Goal: Task Accomplishment & Management: Use online tool/utility

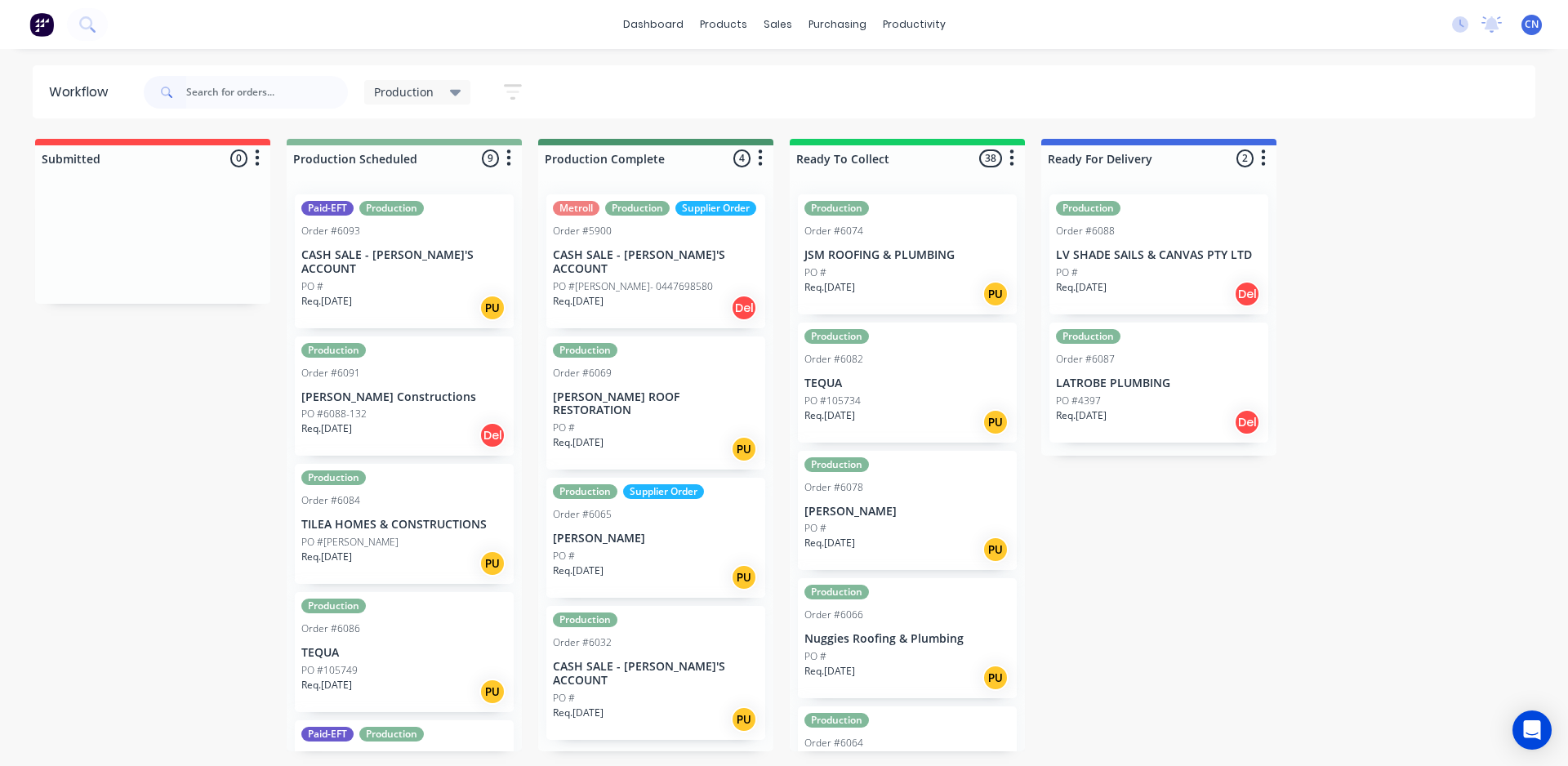
click at [294, 83] on input "text" at bounding box center [267, 92] width 162 height 33
type input "6047"
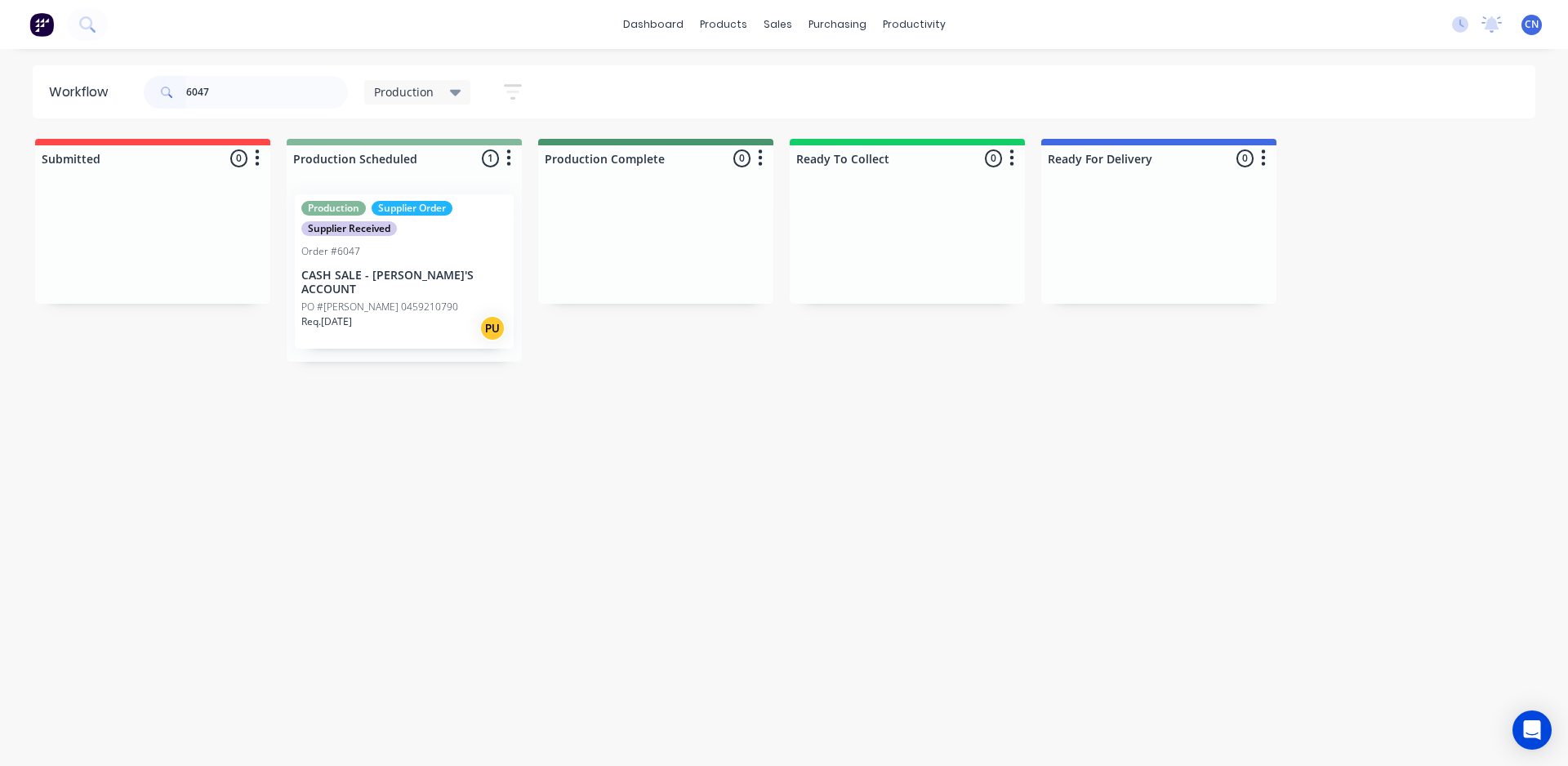
click at [424, 284] on div "Production Supplier Order Supplier Received Order #6047 CASH SALE - BEN'S ACCOU…" at bounding box center [404, 271] width 219 height 154
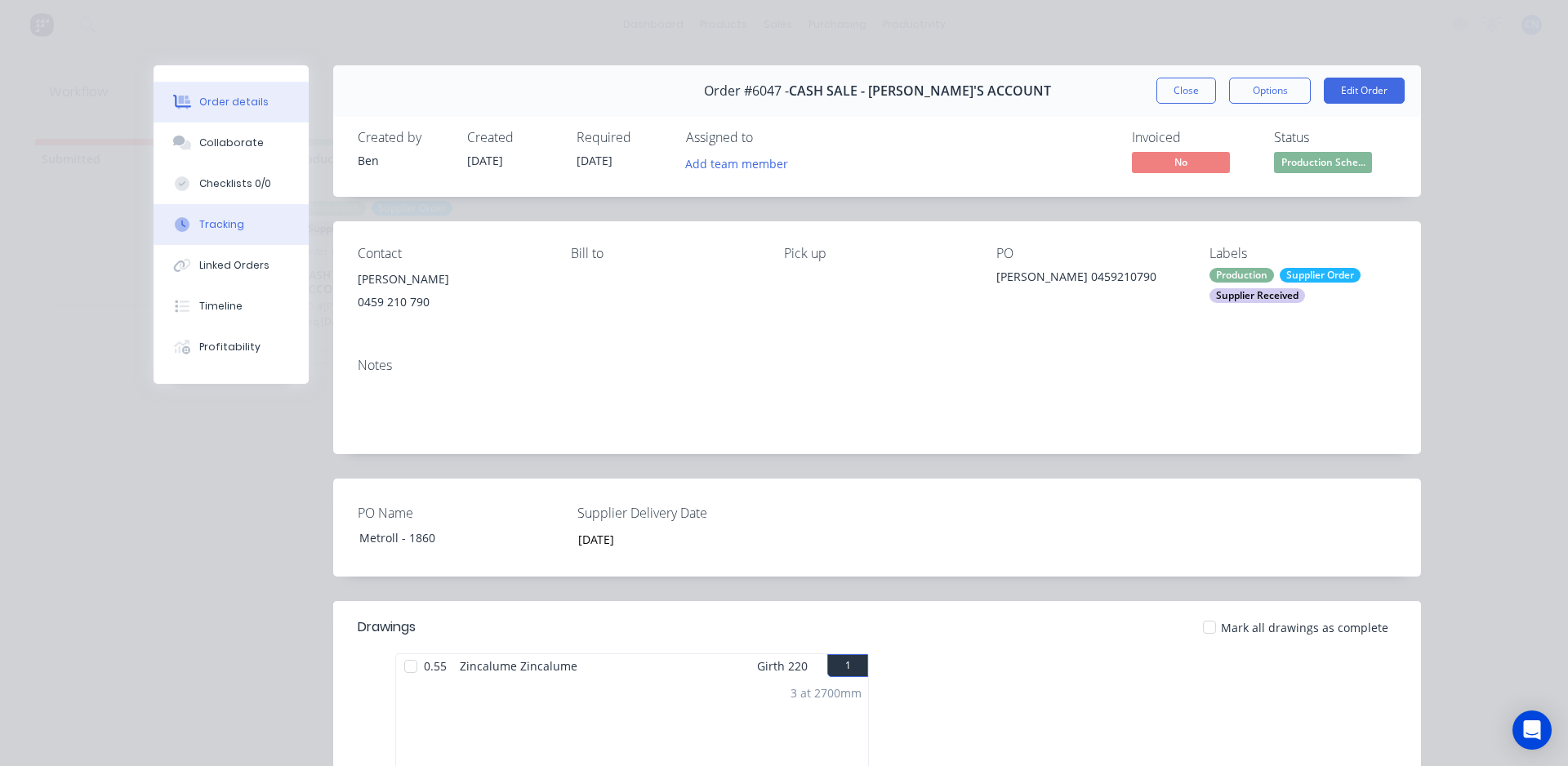
click at [220, 223] on div "Tracking" at bounding box center [221, 225] width 45 height 15
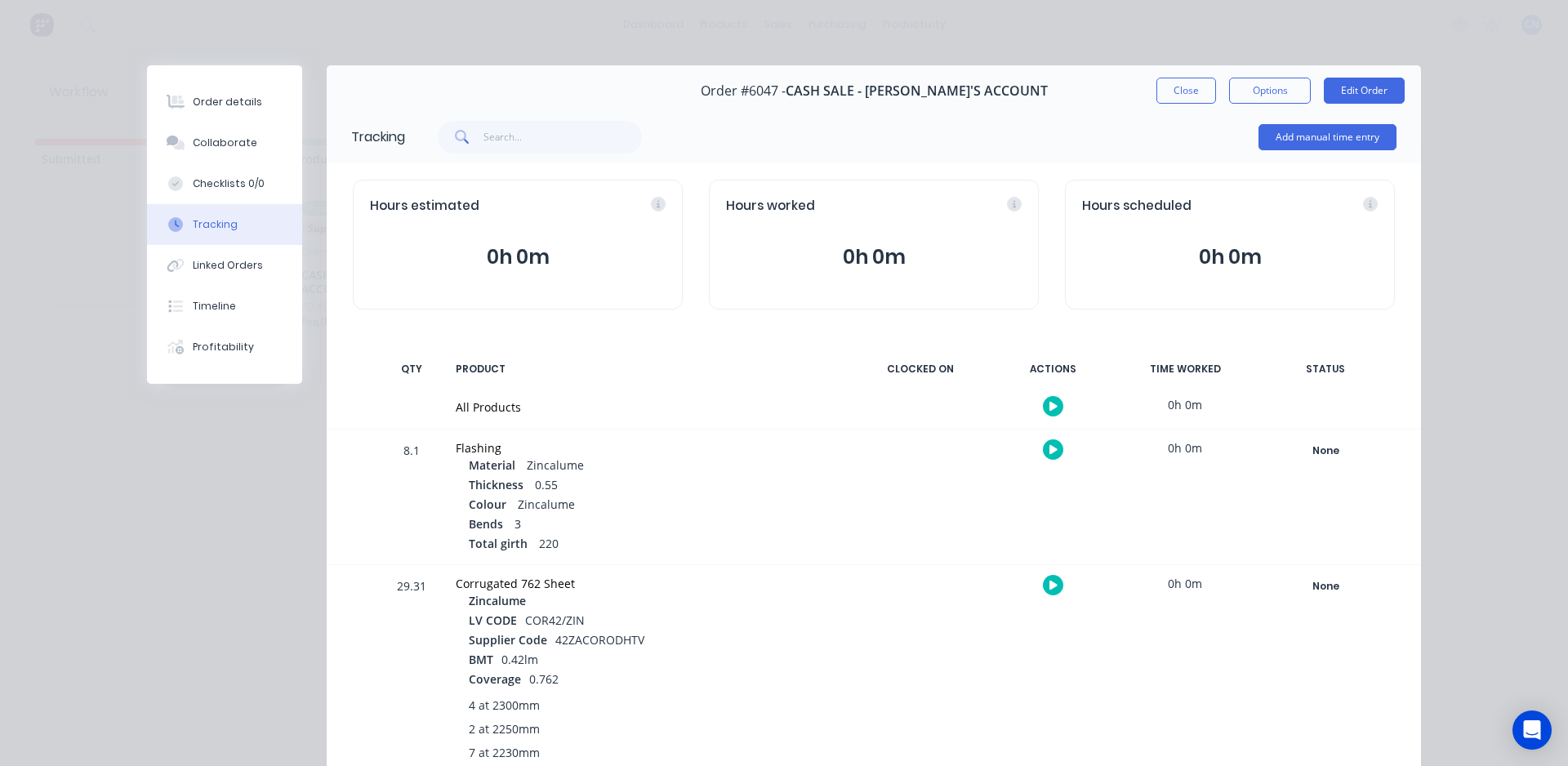
click at [1044, 412] on button "button" at bounding box center [1053, 406] width 20 height 20
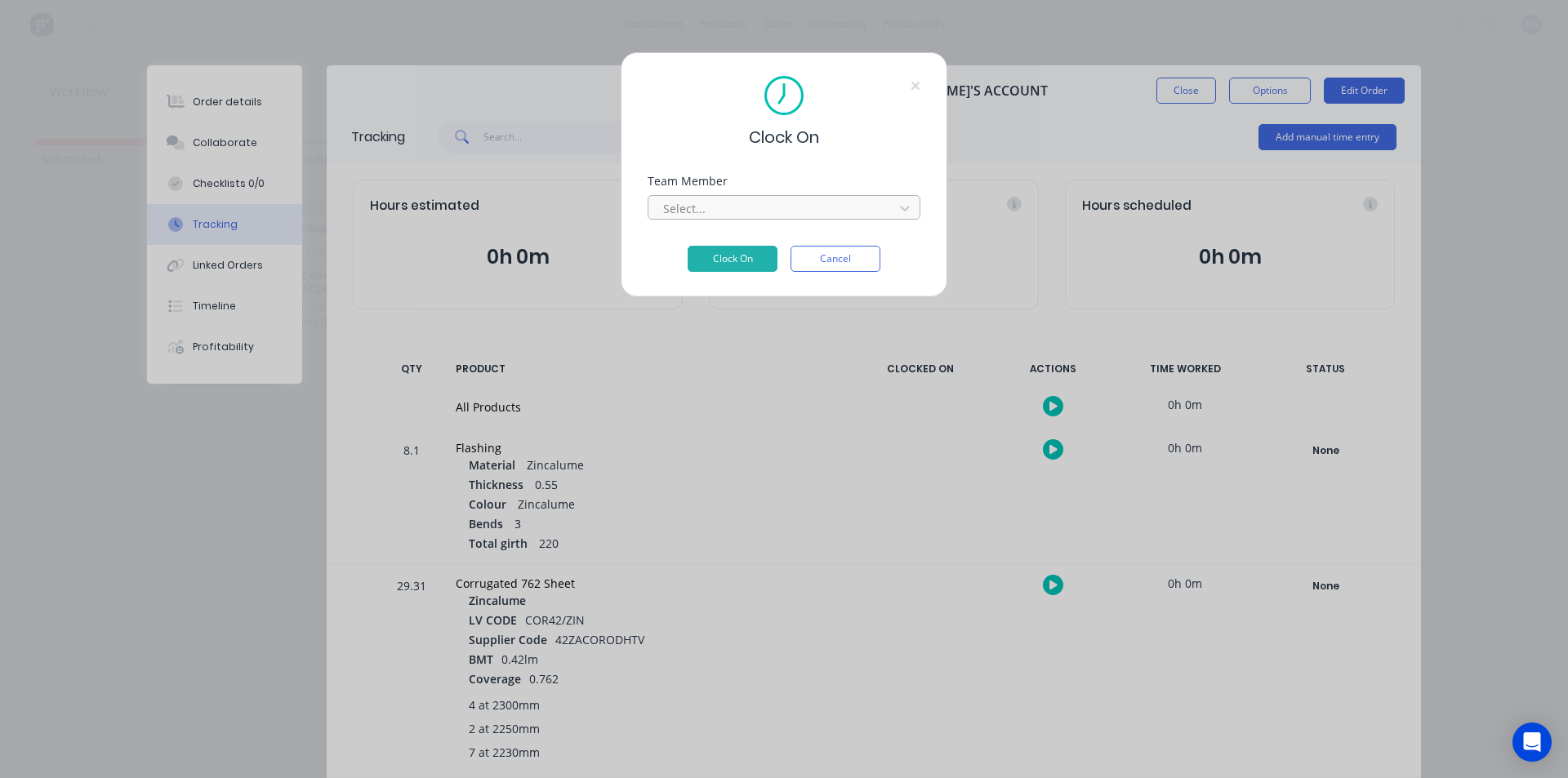
click at [739, 202] on div at bounding box center [773, 208] width 224 height 20
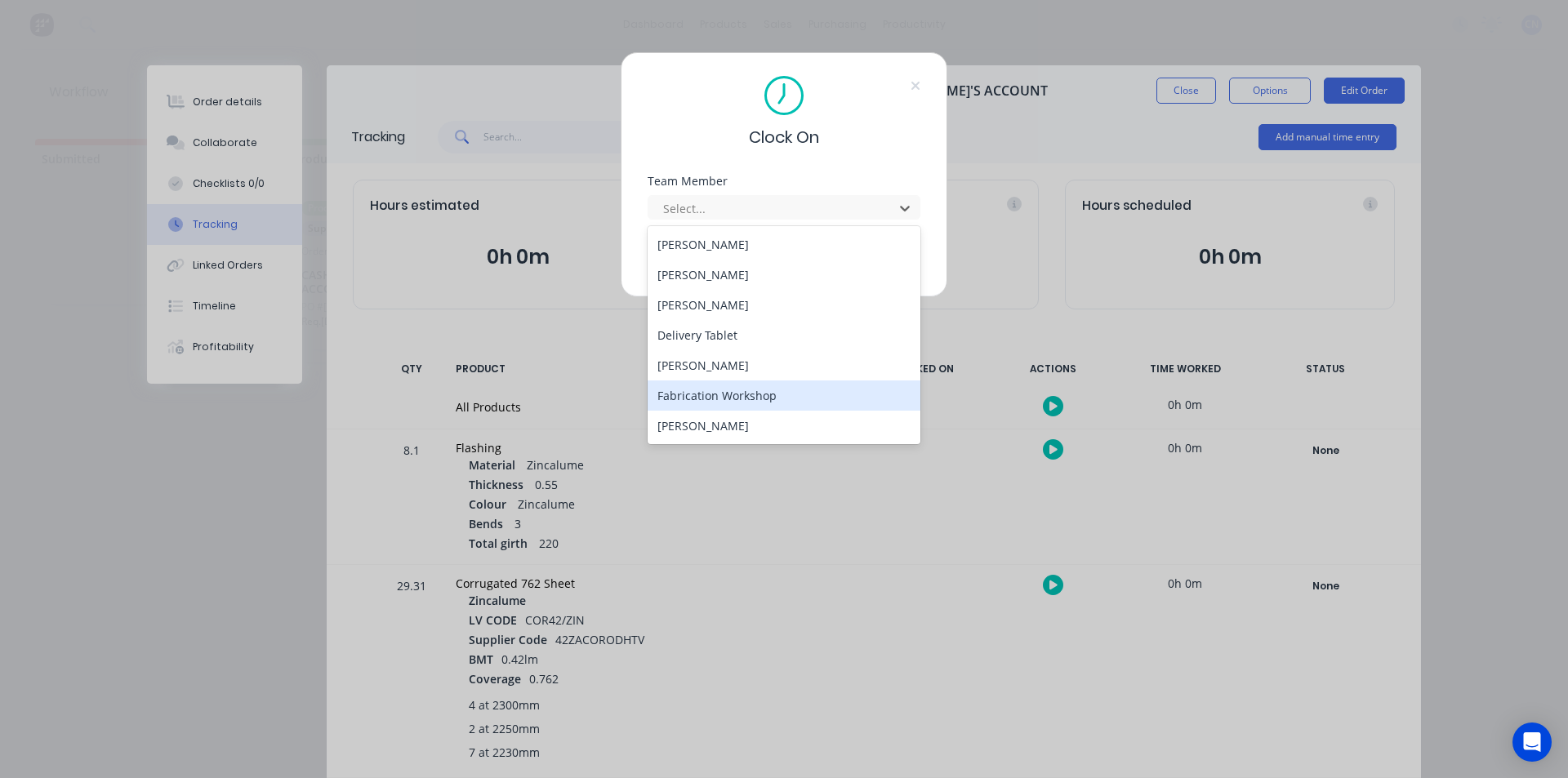
click at [735, 392] on div "Fabrication Workshop" at bounding box center [784, 395] width 273 height 30
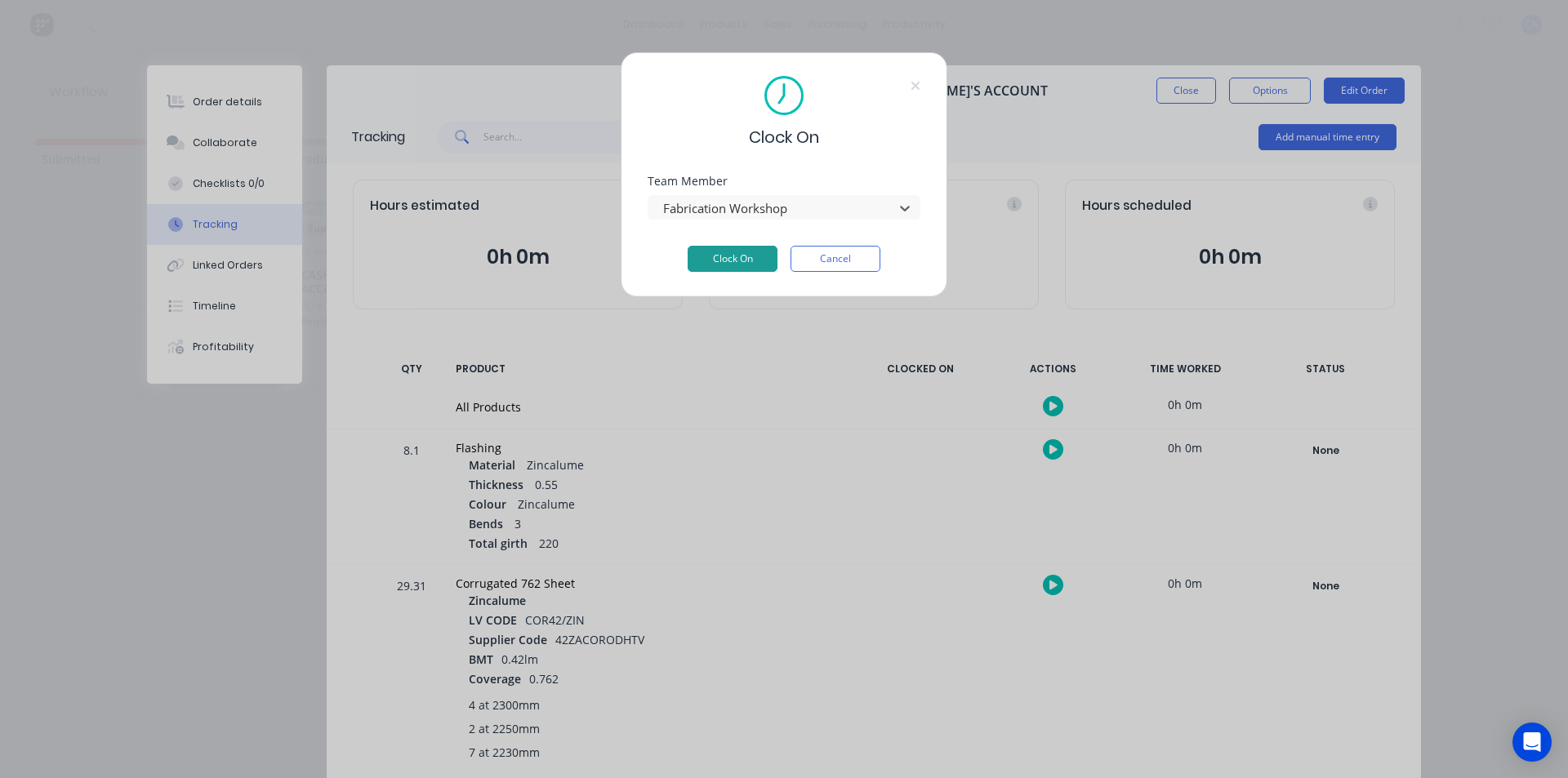
click at [711, 255] on button "Clock On" at bounding box center [733, 259] width 90 height 26
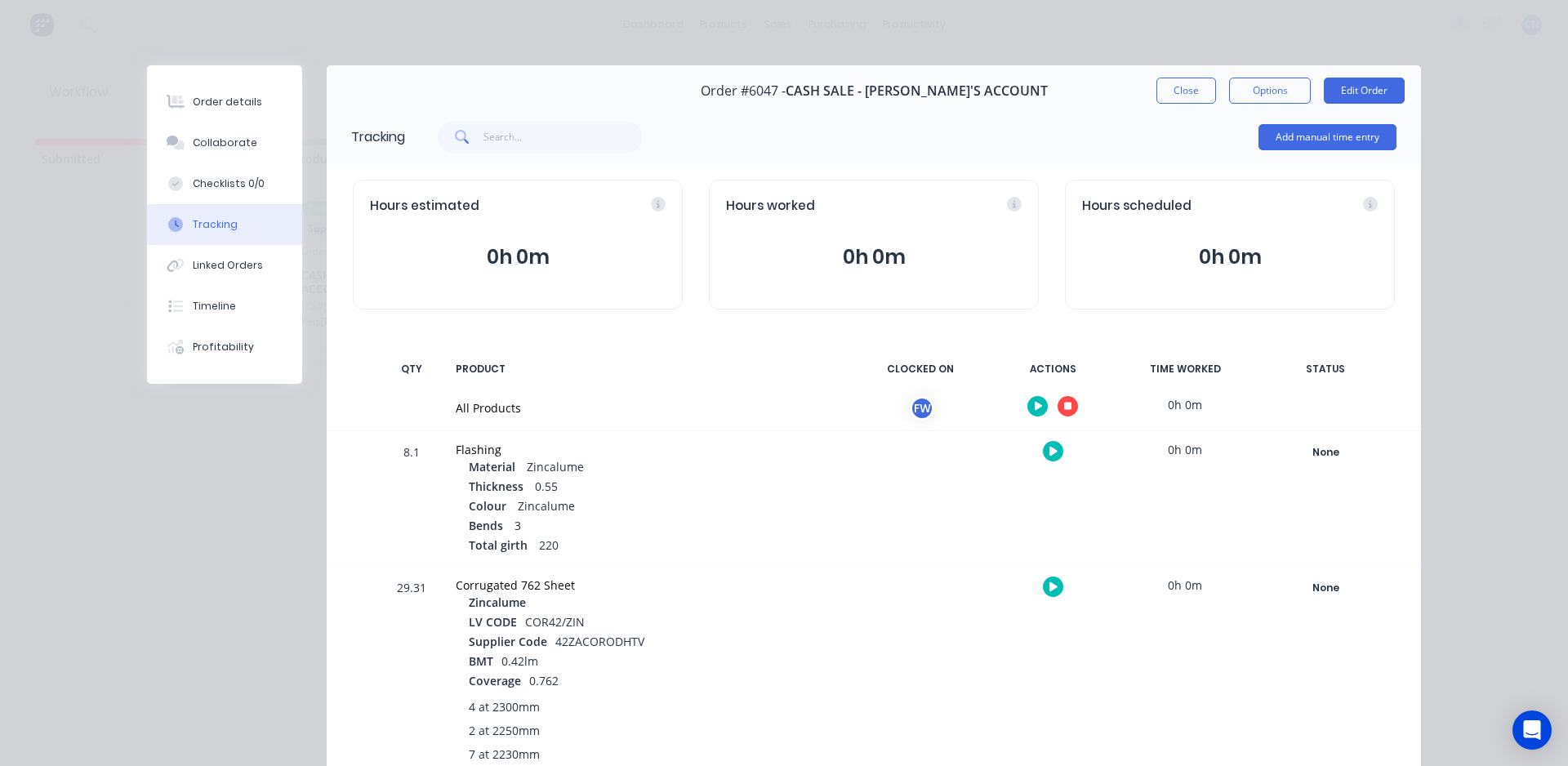
click at [1064, 407] on icon "button" at bounding box center [1068, 407] width 8 height 8
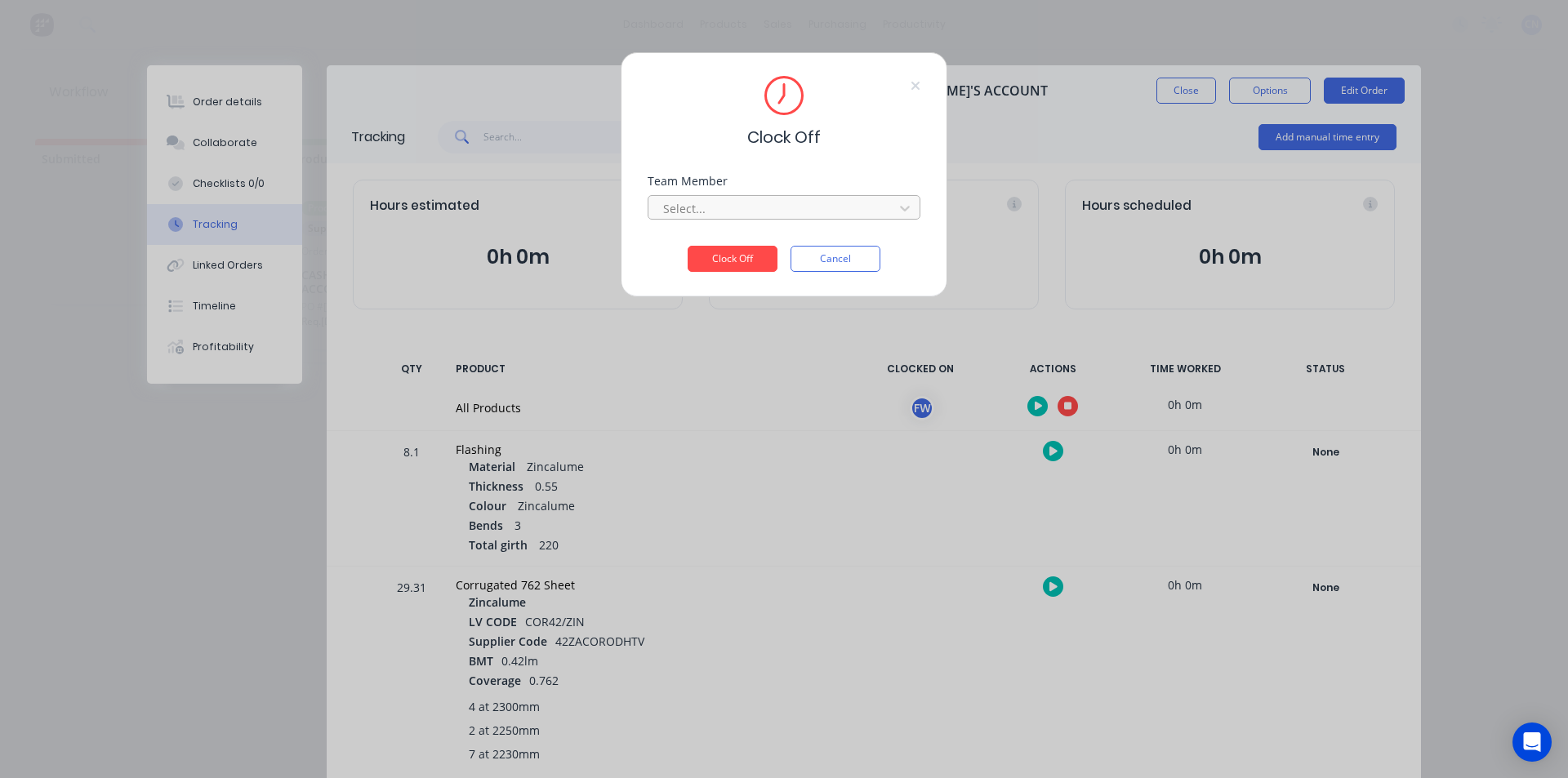
click at [840, 198] on div at bounding box center [773, 208] width 224 height 20
click at [742, 253] on div "Fabrication Workshop" at bounding box center [784, 244] width 273 height 30
click at [737, 256] on button "Clock Off" at bounding box center [733, 259] width 90 height 26
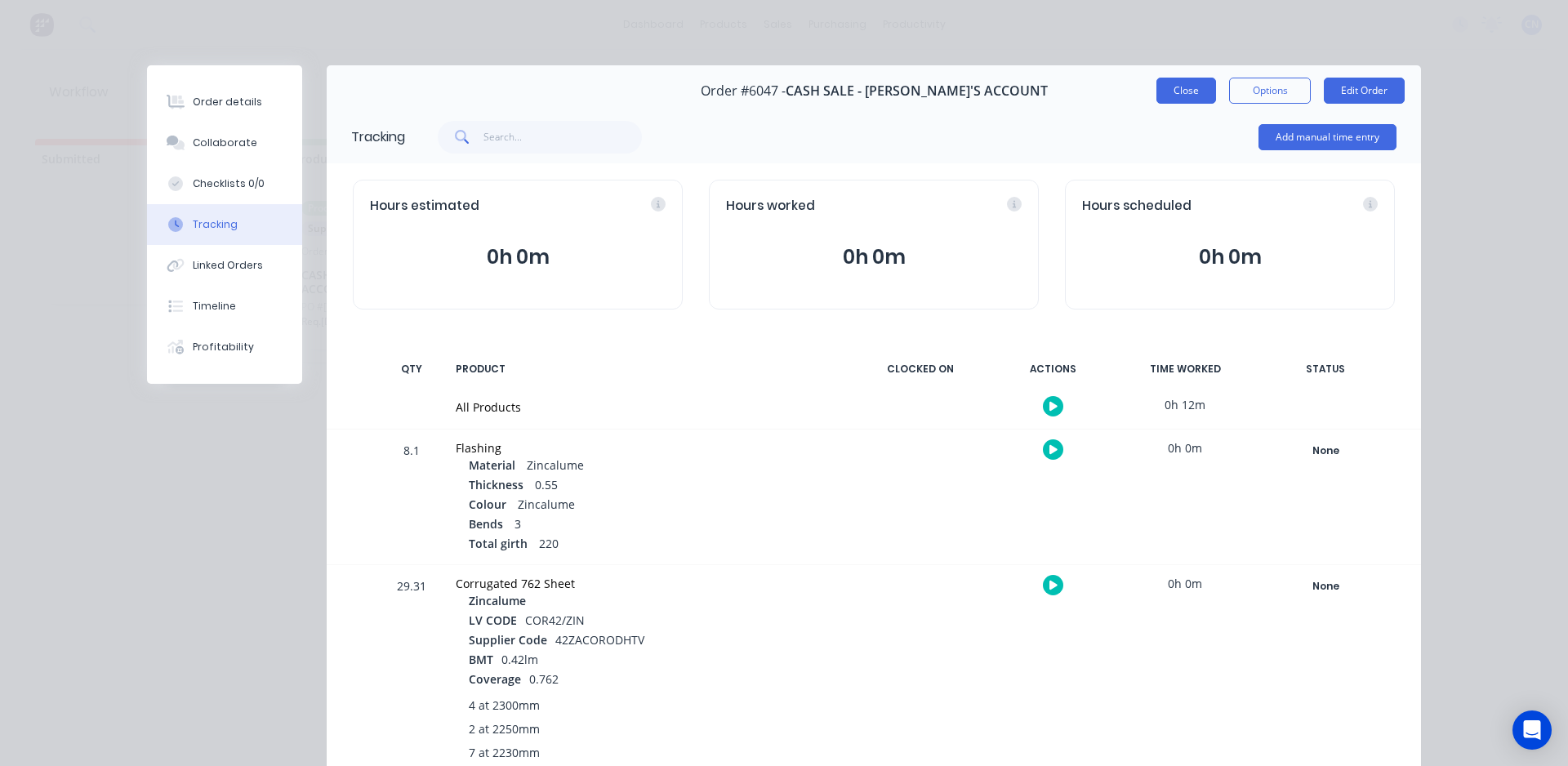
click at [1199, 78] on button "Close" at bounding box center [1186, 91] width 60 height 26
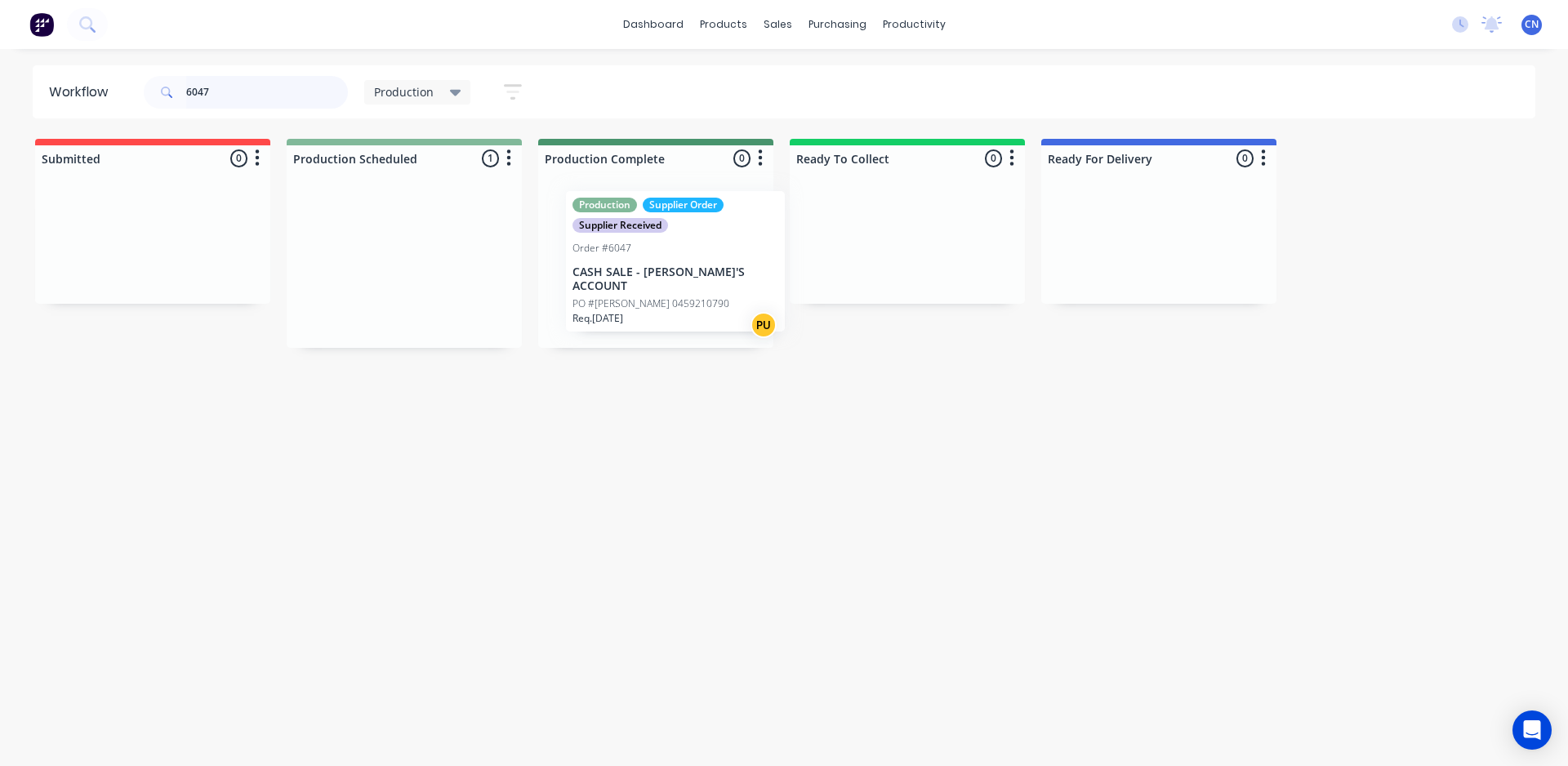
drag, startPoint x: 390, startPoint y: 288, endPoint x: 670, endPoint y: 284, distance: 280.0
click at [670, 284] on div "Submitted 0 Summaries Total order value Invoiced to date To be invoiced Product…" at bounding box center [1231, 243] width 2486 height 209
drag, startPoint x: 257, startPoint y: 87, endPoint x: 0, endPoint y: 78, distance: 257.2
click at [0, 78] on div "Workflow 6047 Production Save new view None edit Production (Default) edit Comp…" at bounding box center [784, 91] width 1568 height 53
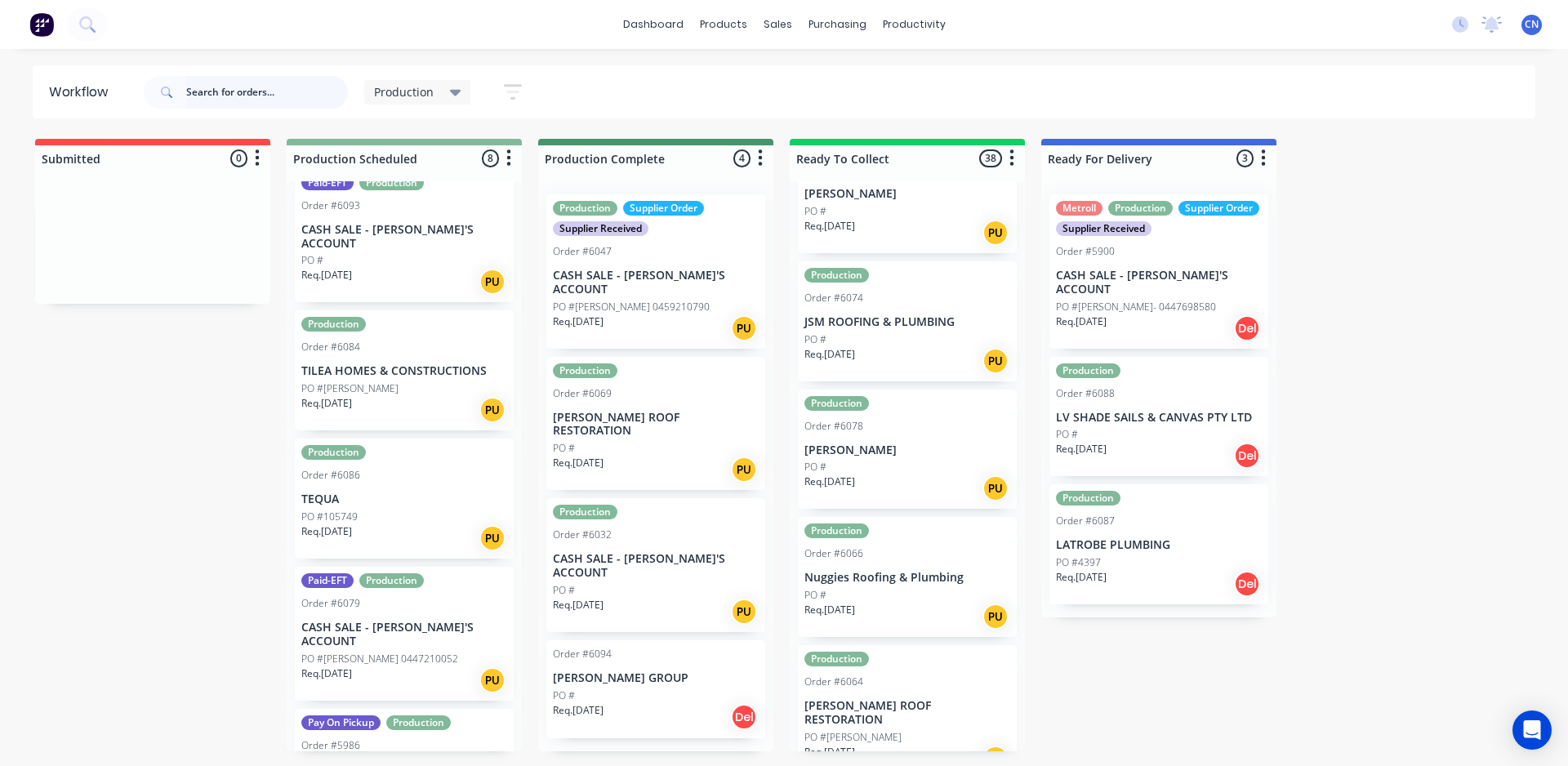
scroll to position [163, 0]
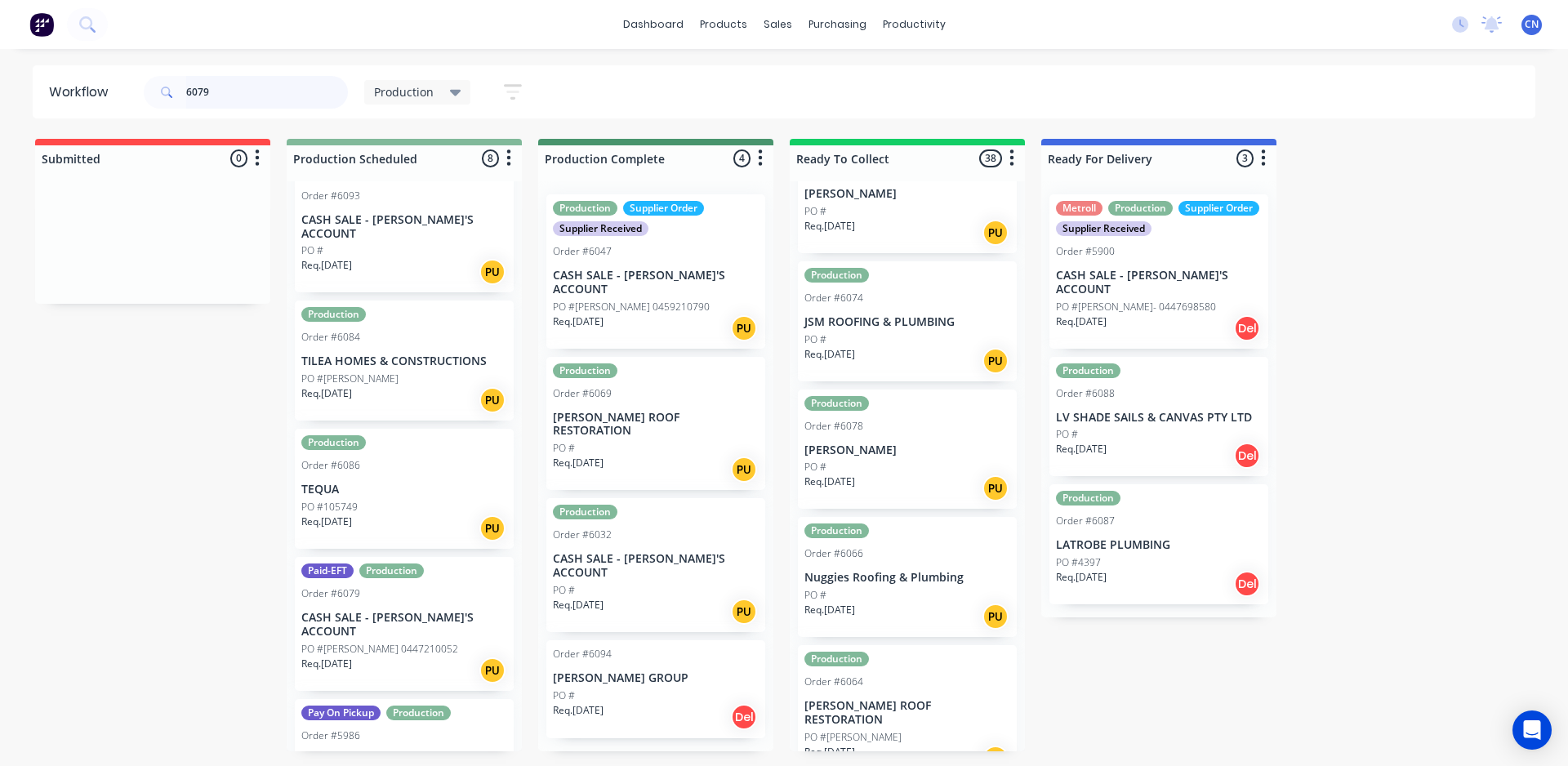
type input "6079"
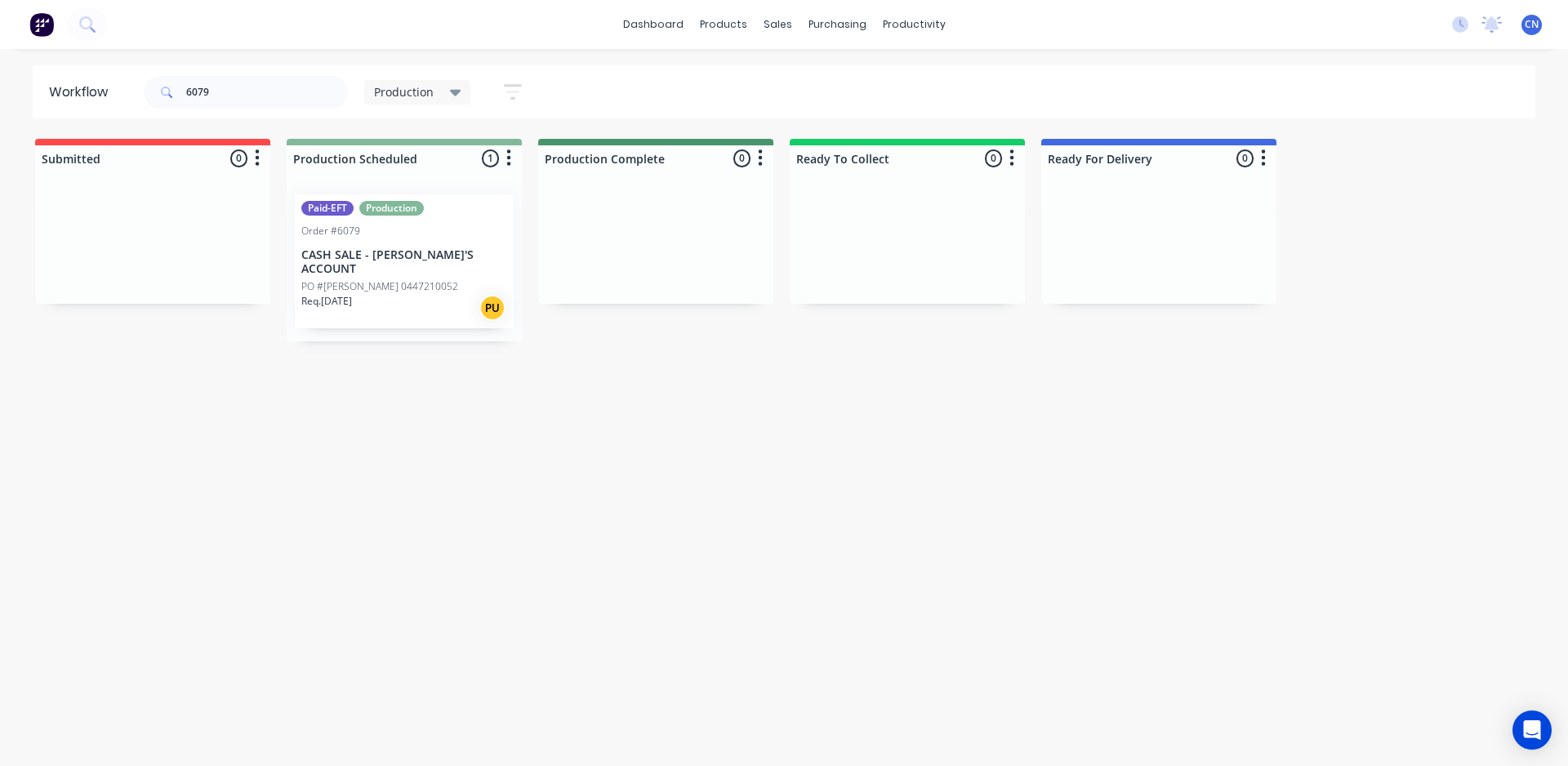
click at [393, 294] on div "Req. [DATE] PU" at bounding box center [404, 308] width 206 height 28
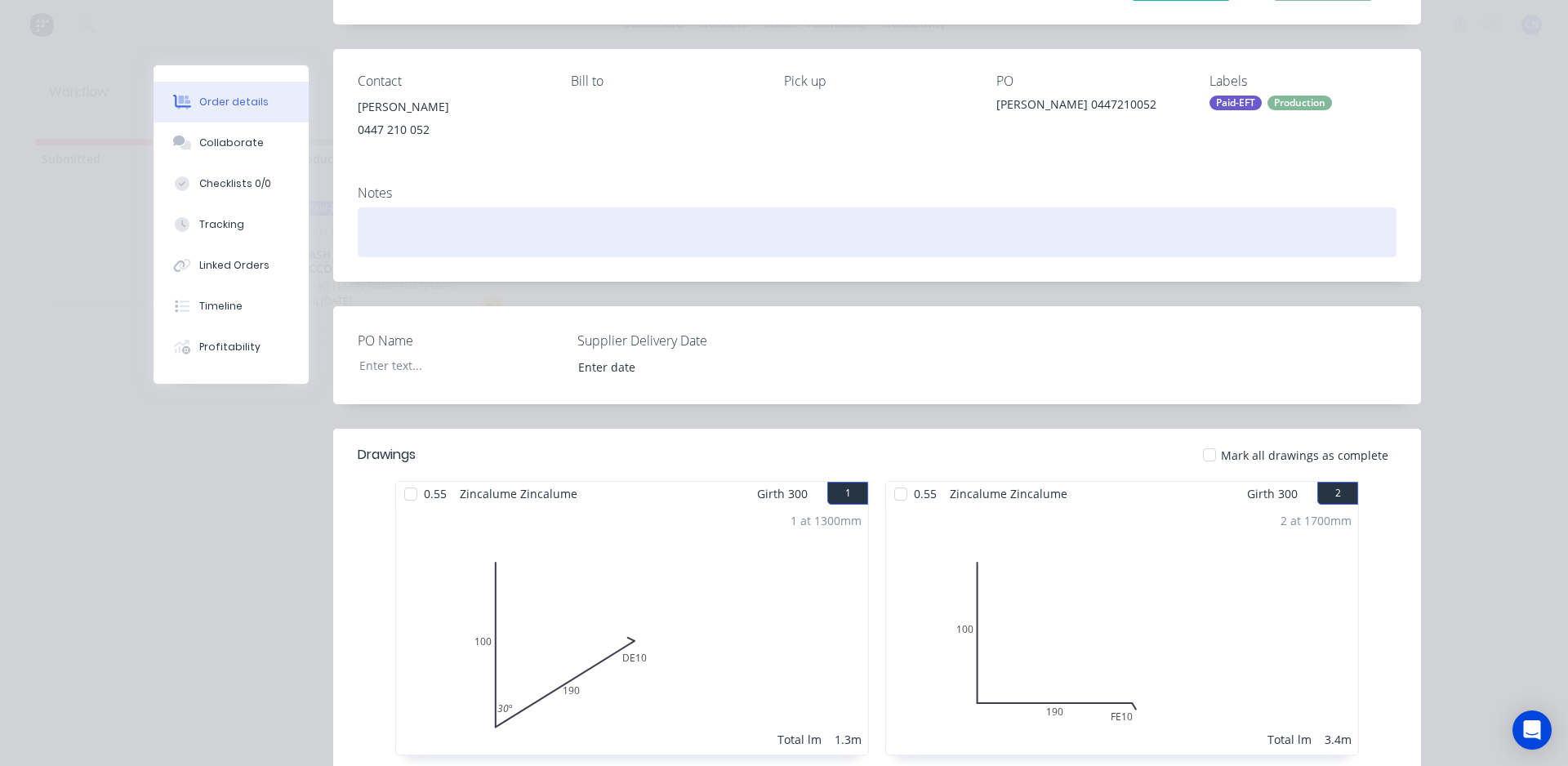
scroll to position [0, 0]
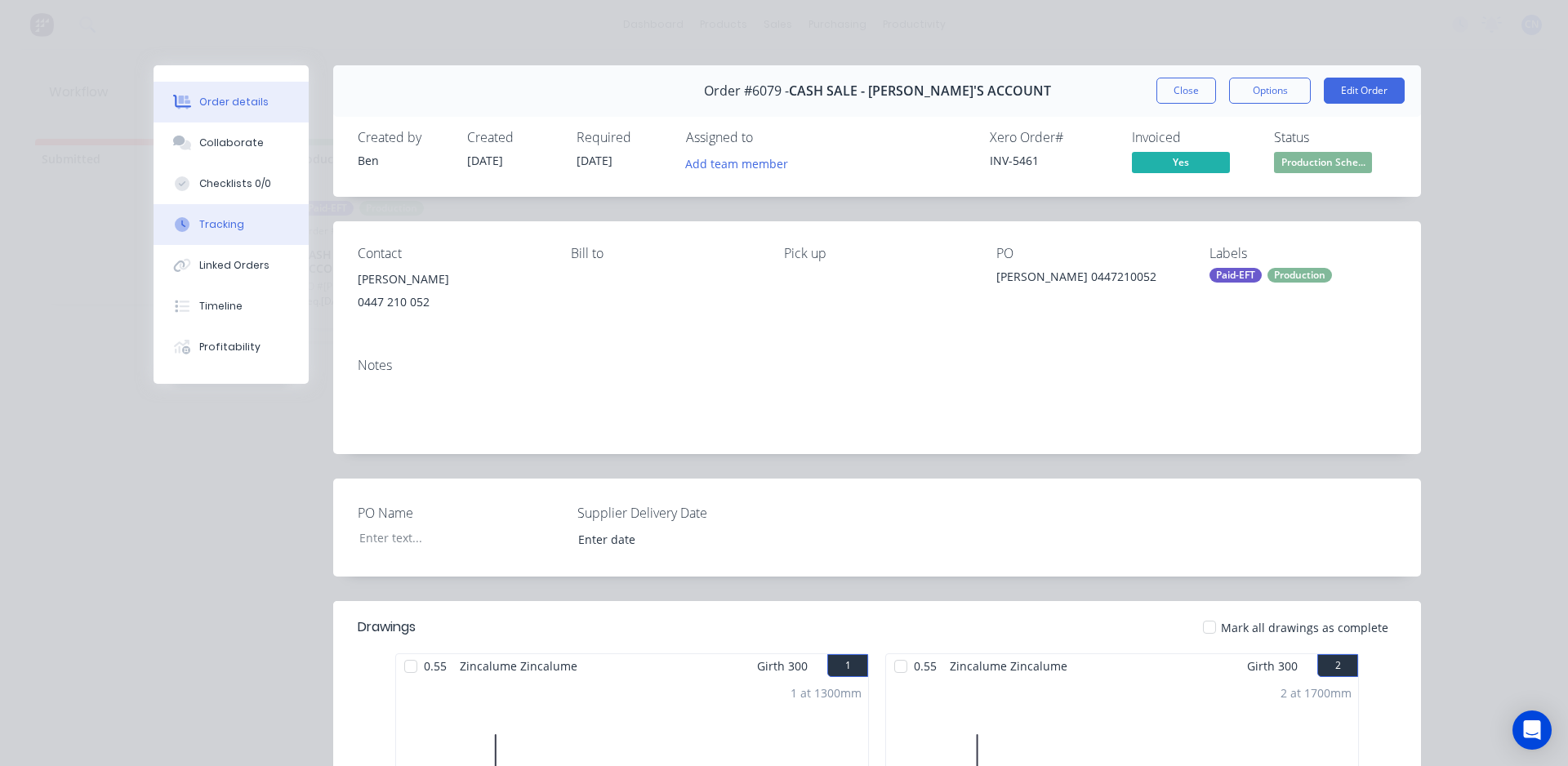
click at [228, 223] on div "Tracking" at bounding box center [221, 225] width 45 height 15
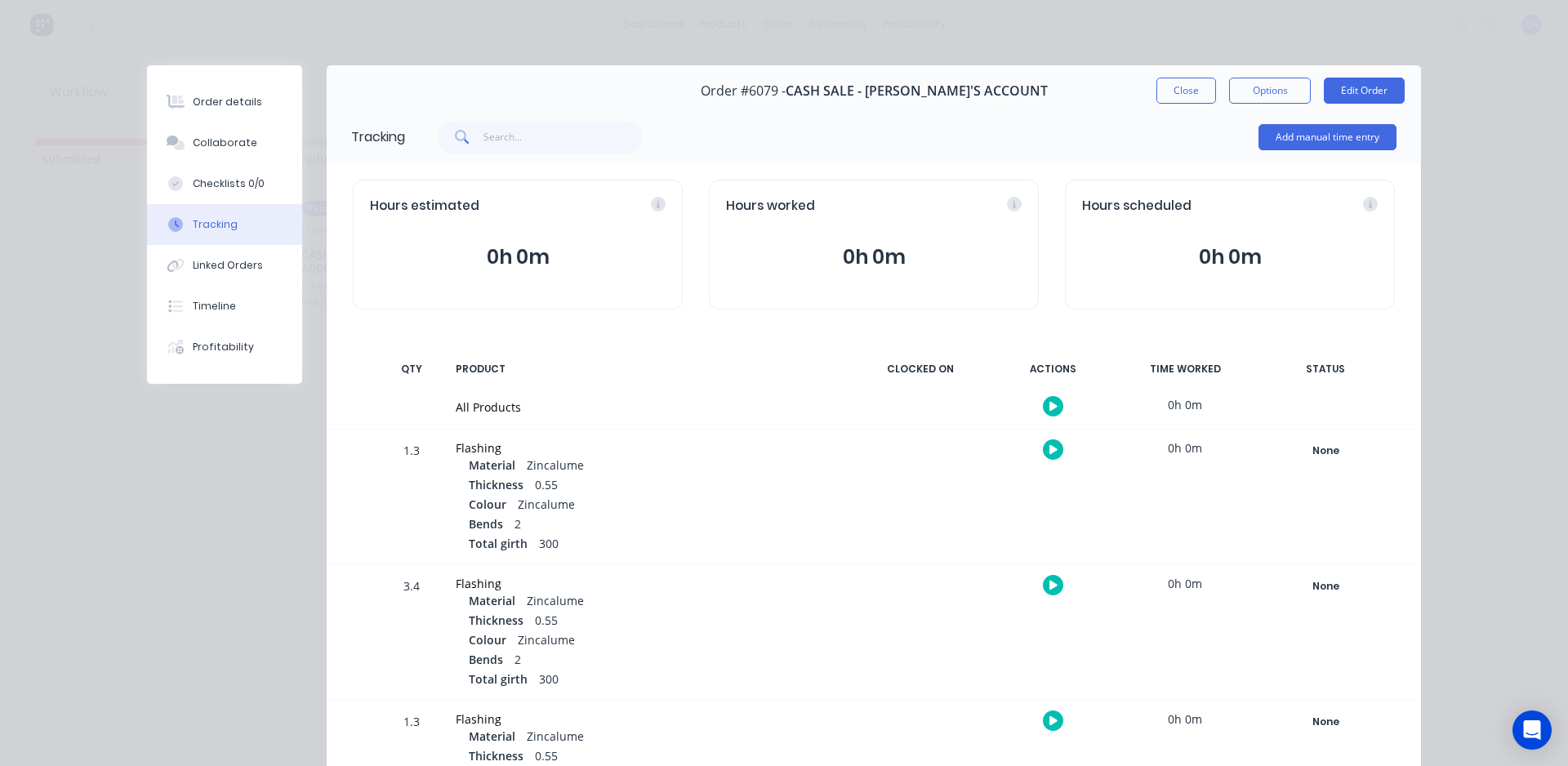
click at [1048, 396] on button "button" at bounding box center [1053, 406] width 20 height 20
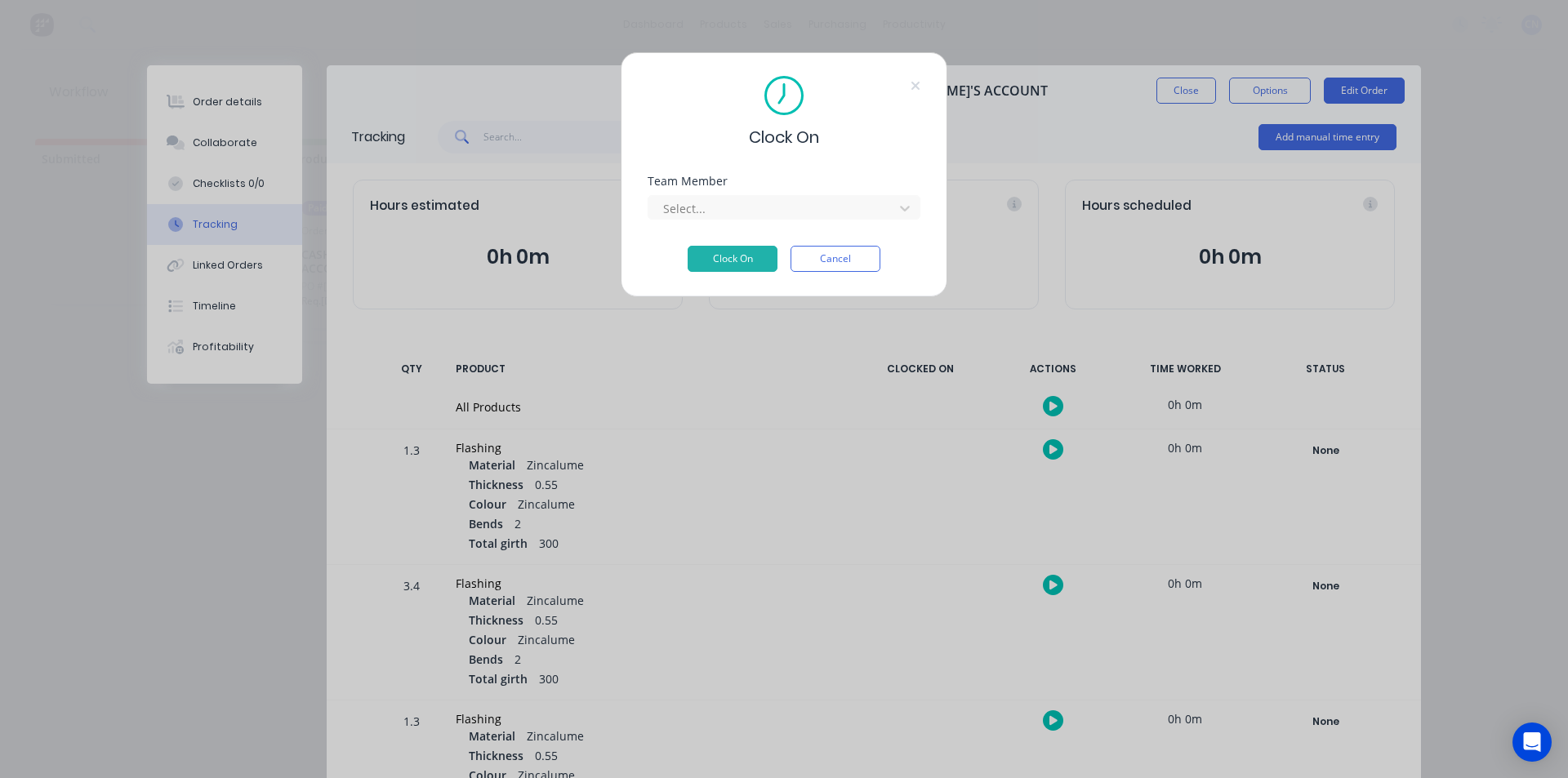
click at [813, 180] on div "Team Member" at bounding box center [784, 181] width 273 height 11
click at [813, 196] on div "Select..." at bounding box center [773, 208] width 234 height 24
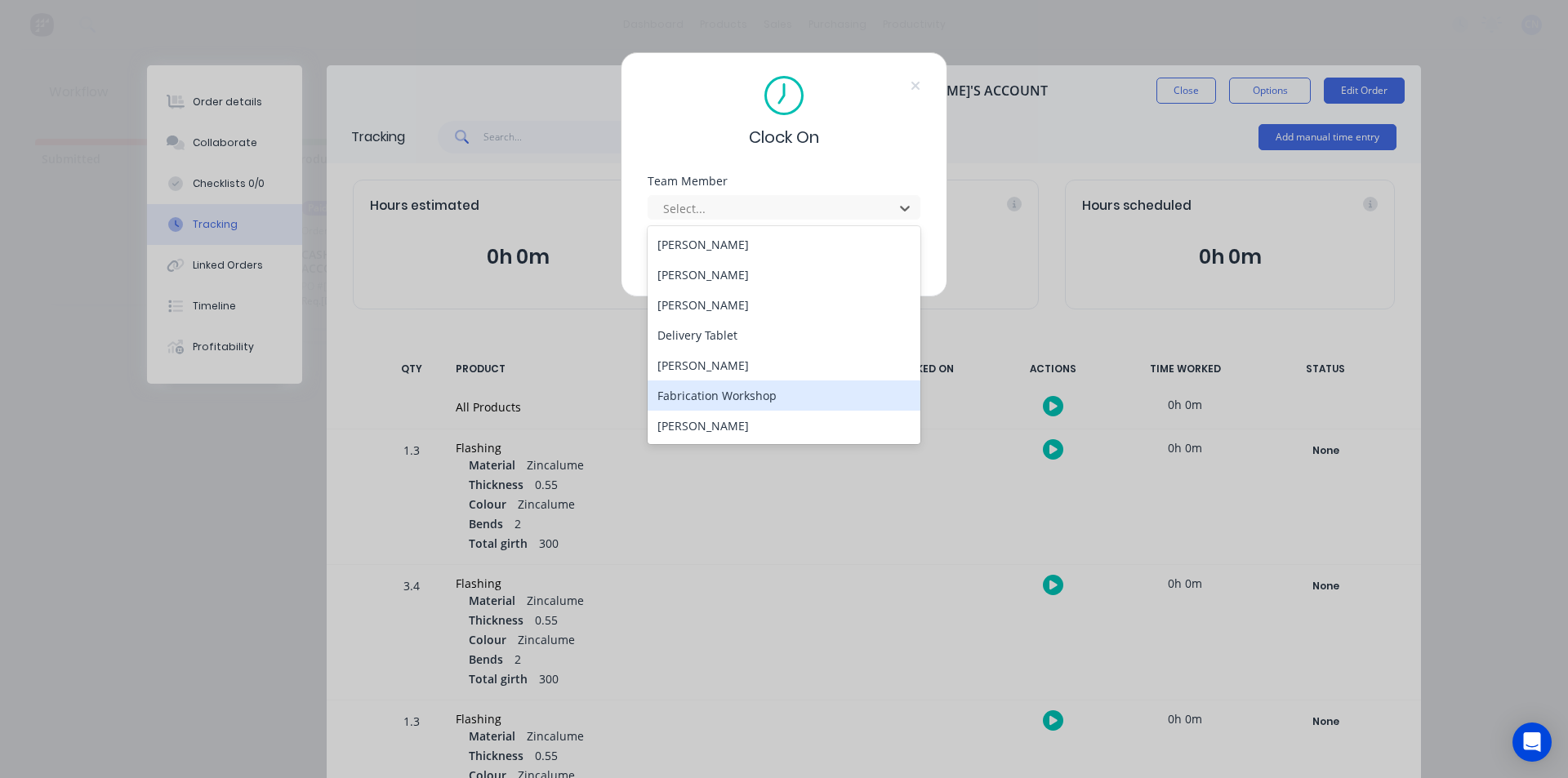
click at [706, 398] on div "Fabrication Workshop" at bounding box center [784, 395] width 273 height 30
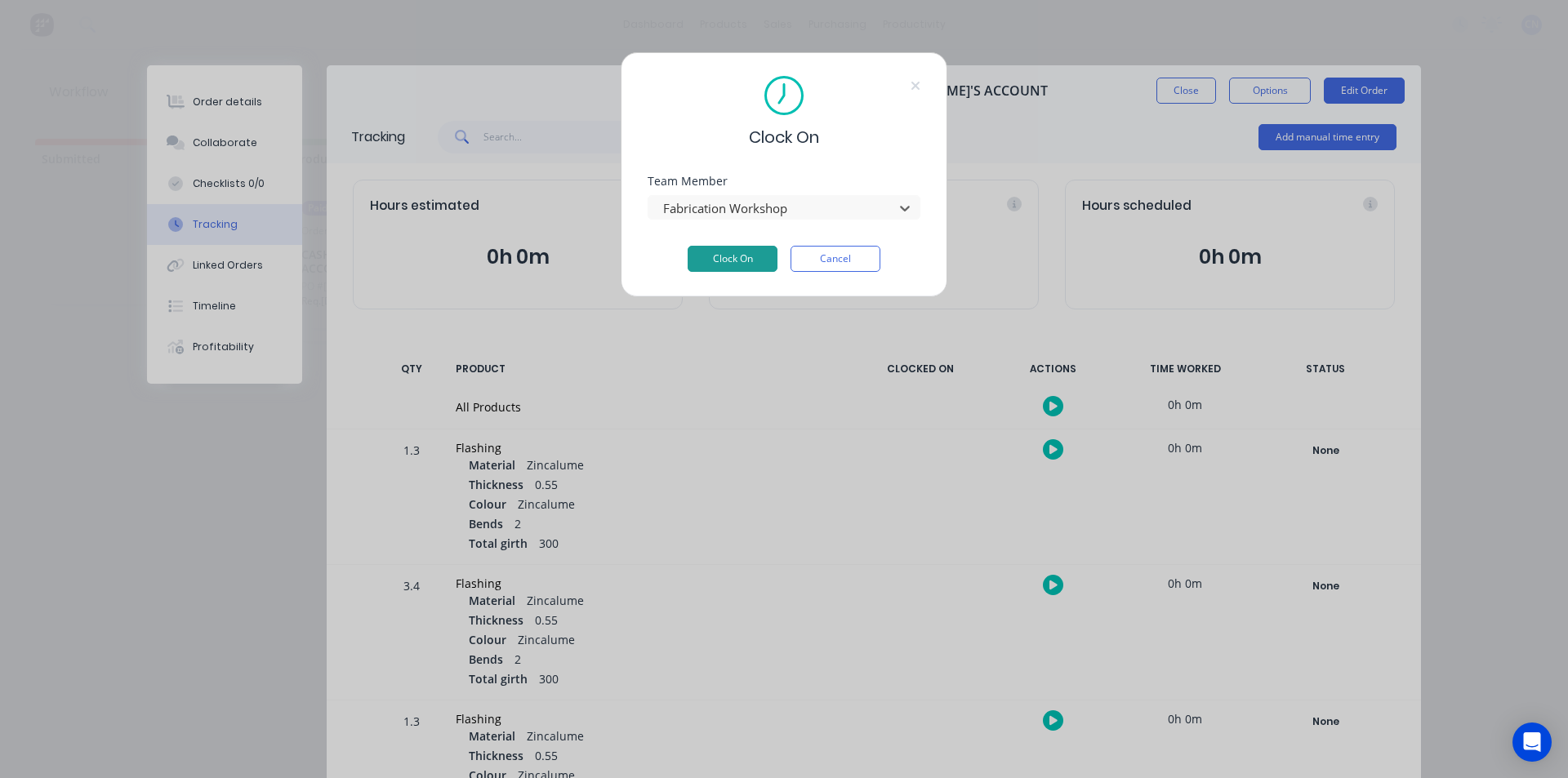
click at [736, 251] on button "Clock On" at bounding box center [733, 259] width 90 height 26
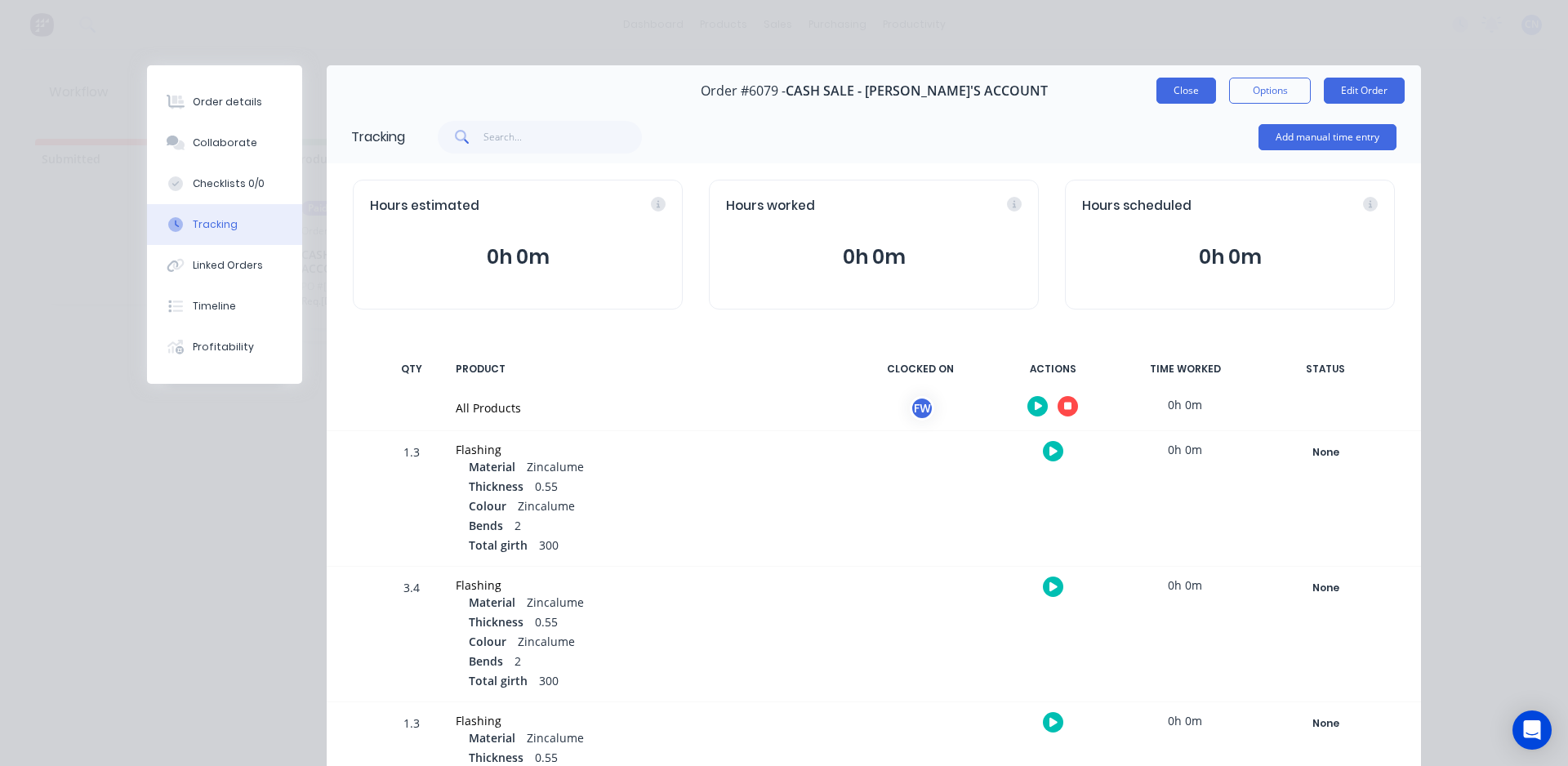
click at [1183, 90] on button "Close" at bounding box center [1186, 91] width 60 height 26
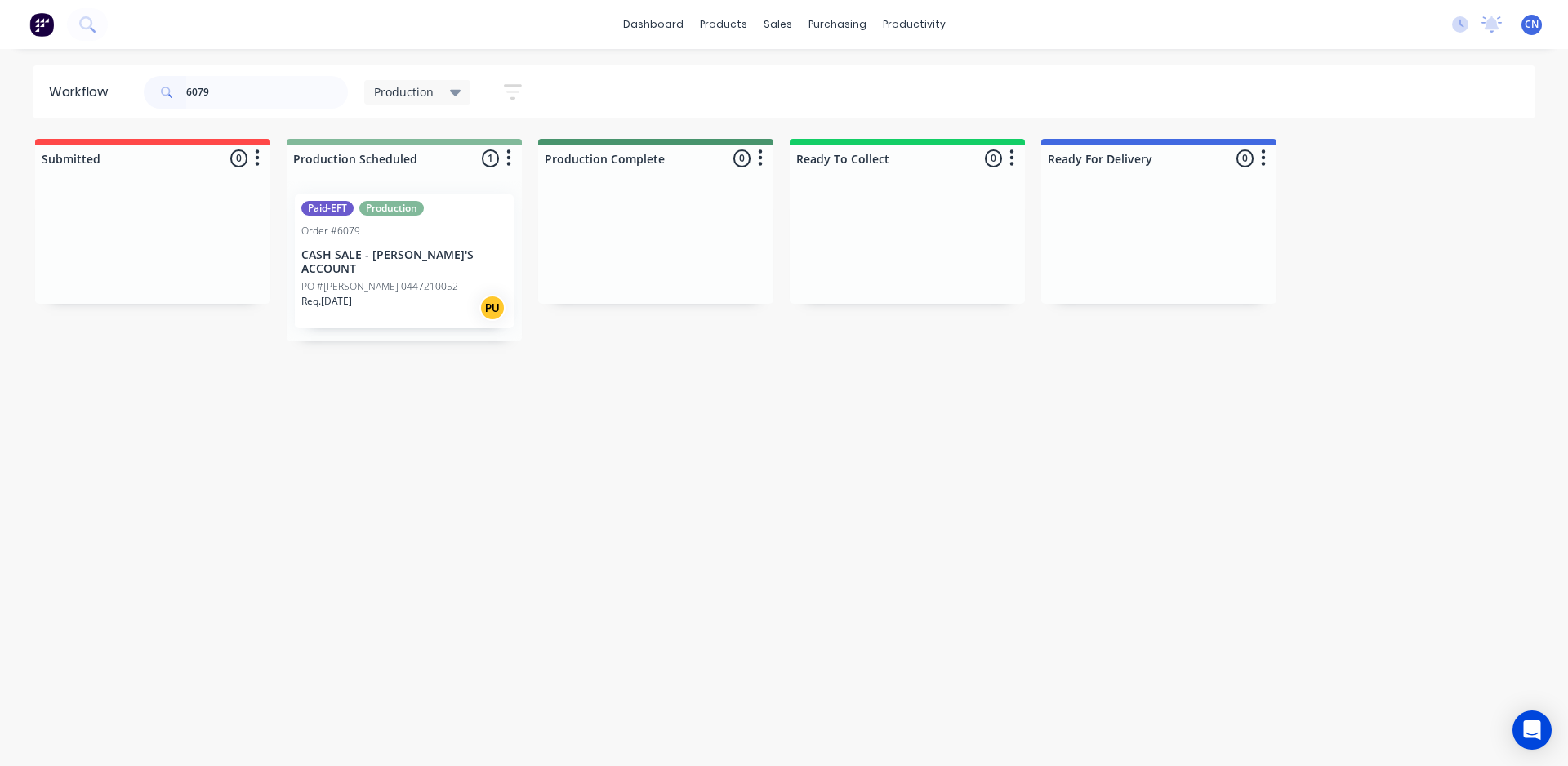
click at [405, 295] on div "Req. [DATE] PU" at bounding box center [404, 308] width 206 height 28
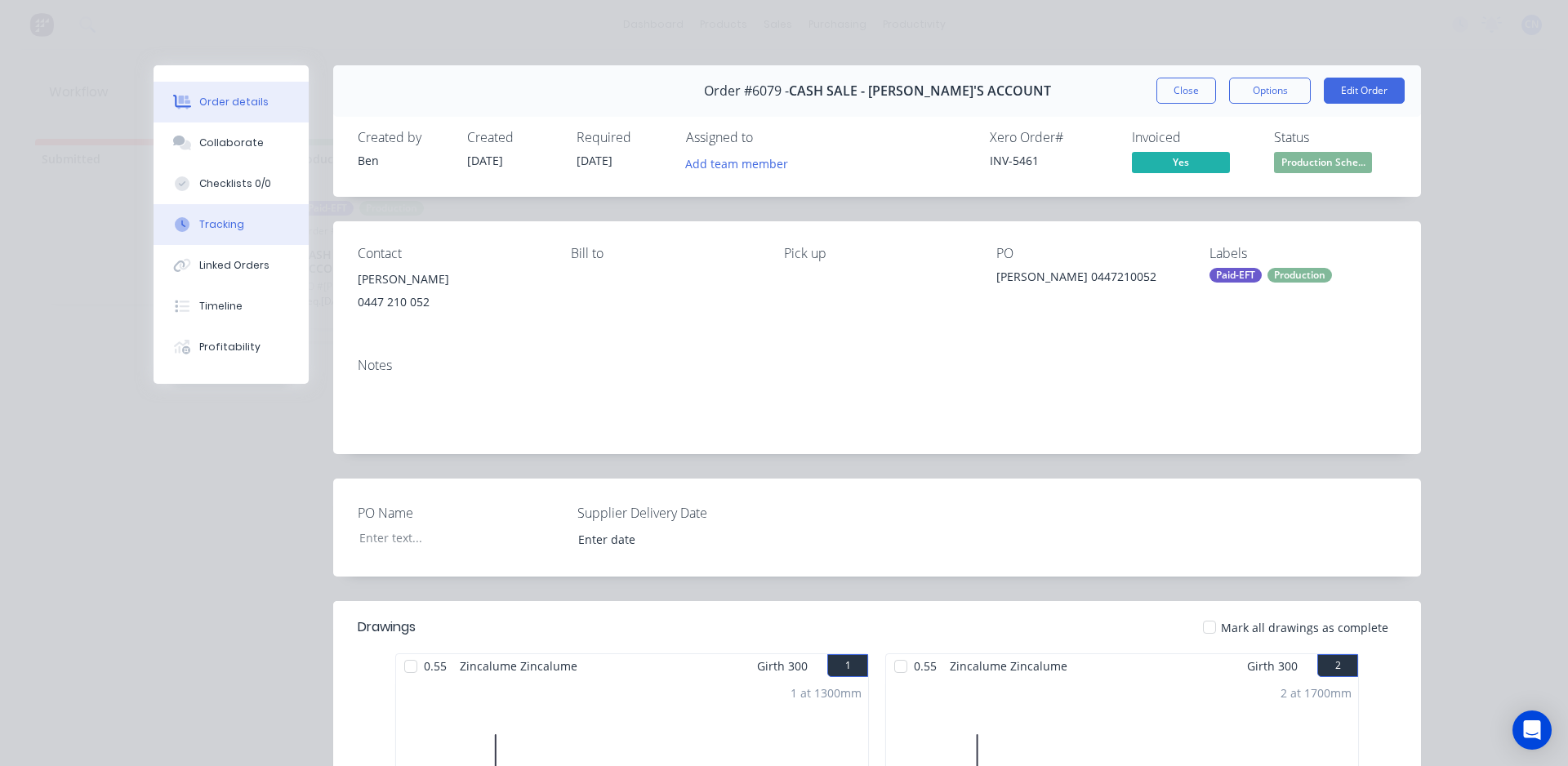
click at [233, 230] on div "Tracking" at bounding box center [221, 225] width 45 height 15
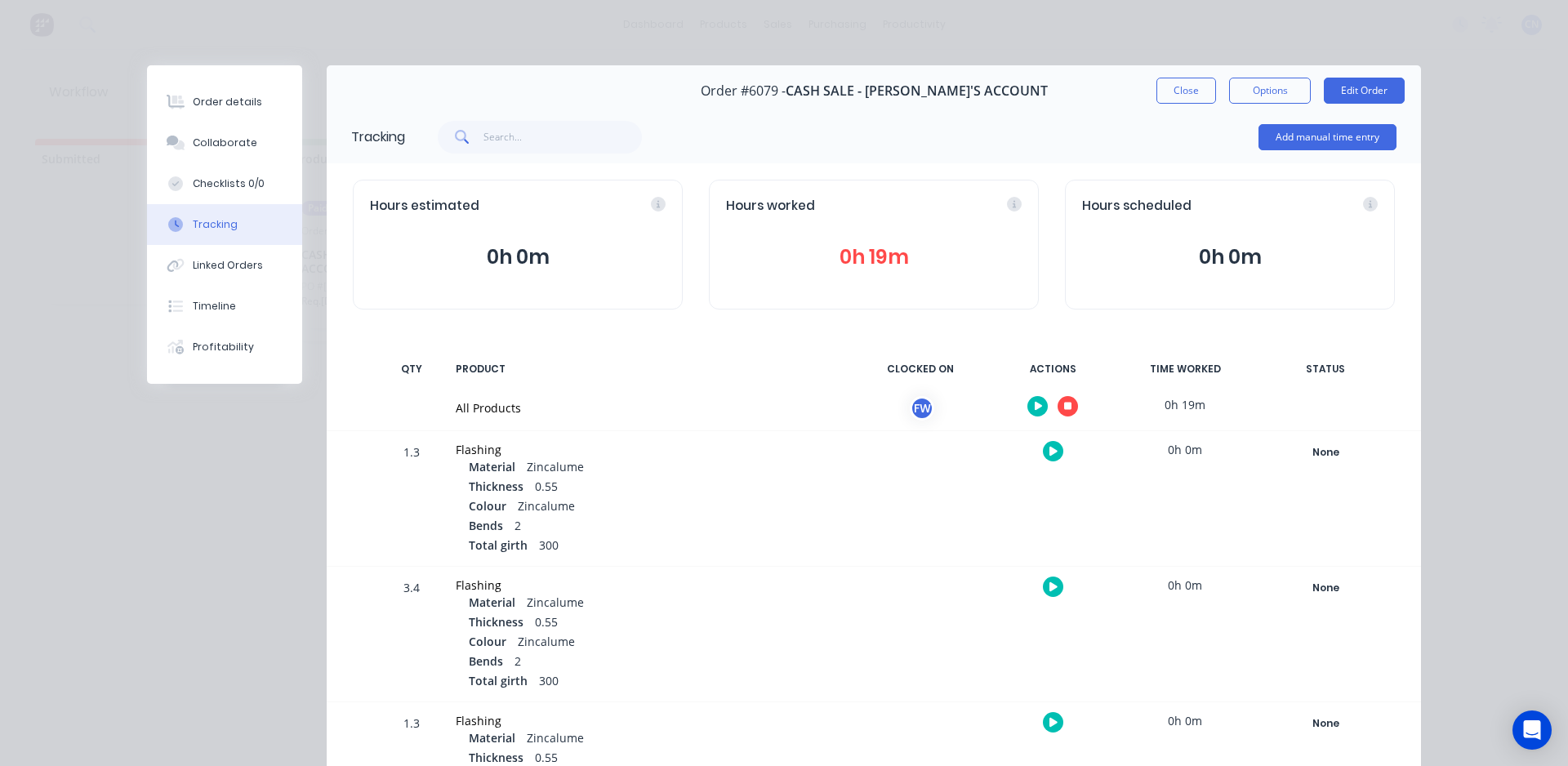
click at [1064, 403] on icon "button" at bounding box center [1068, 407] width 8 height 8
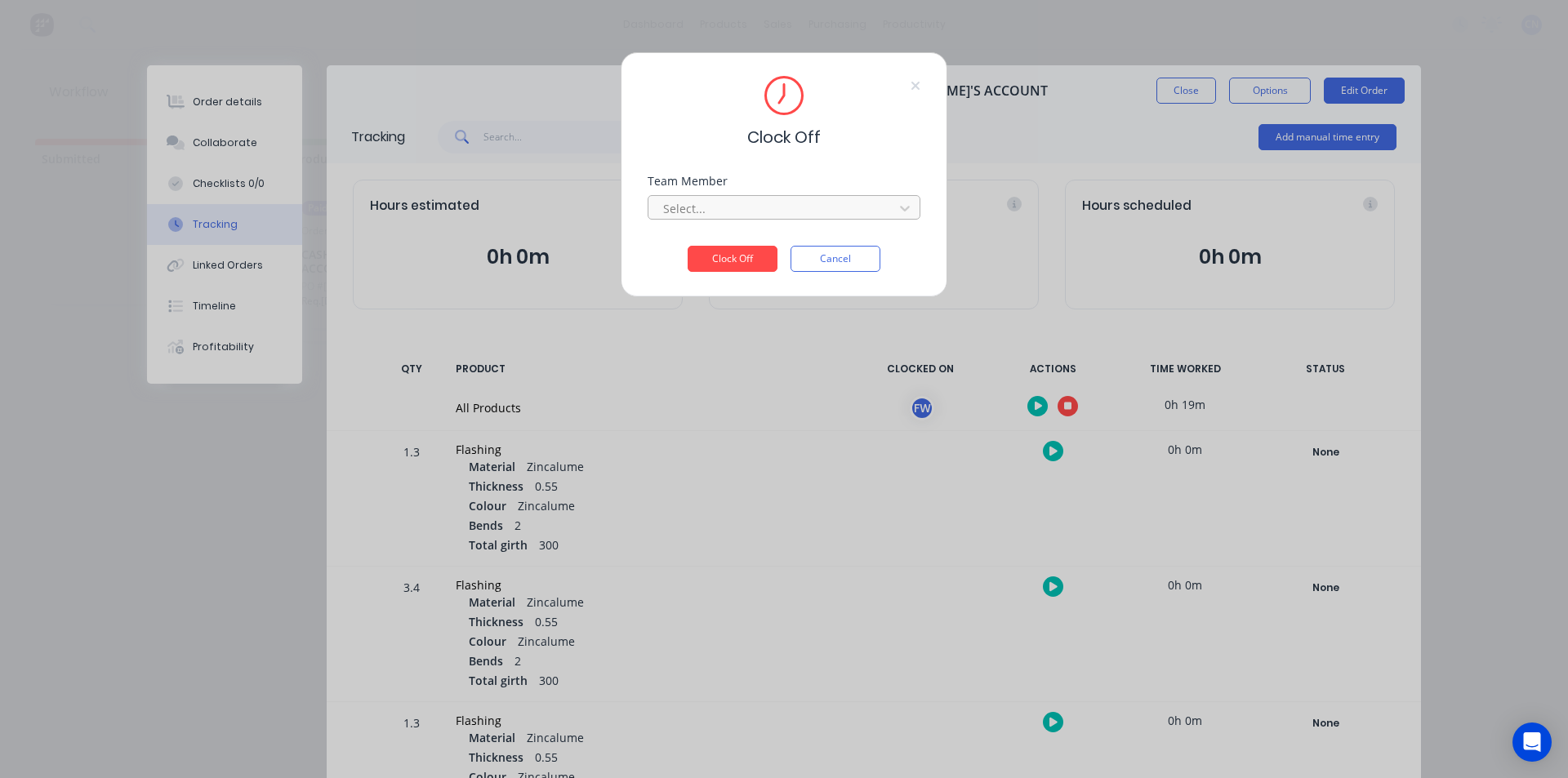
click at [703, 204] on div at bounding box center [773, 208] width 224 height 20
click at [673, 243] on div "Fabrication Workshop" at bounding box center [784, 244] width 273 height 30
click at [751, 252] on button "Clock Off" at bounding box center [733, 259] width 90 height 26
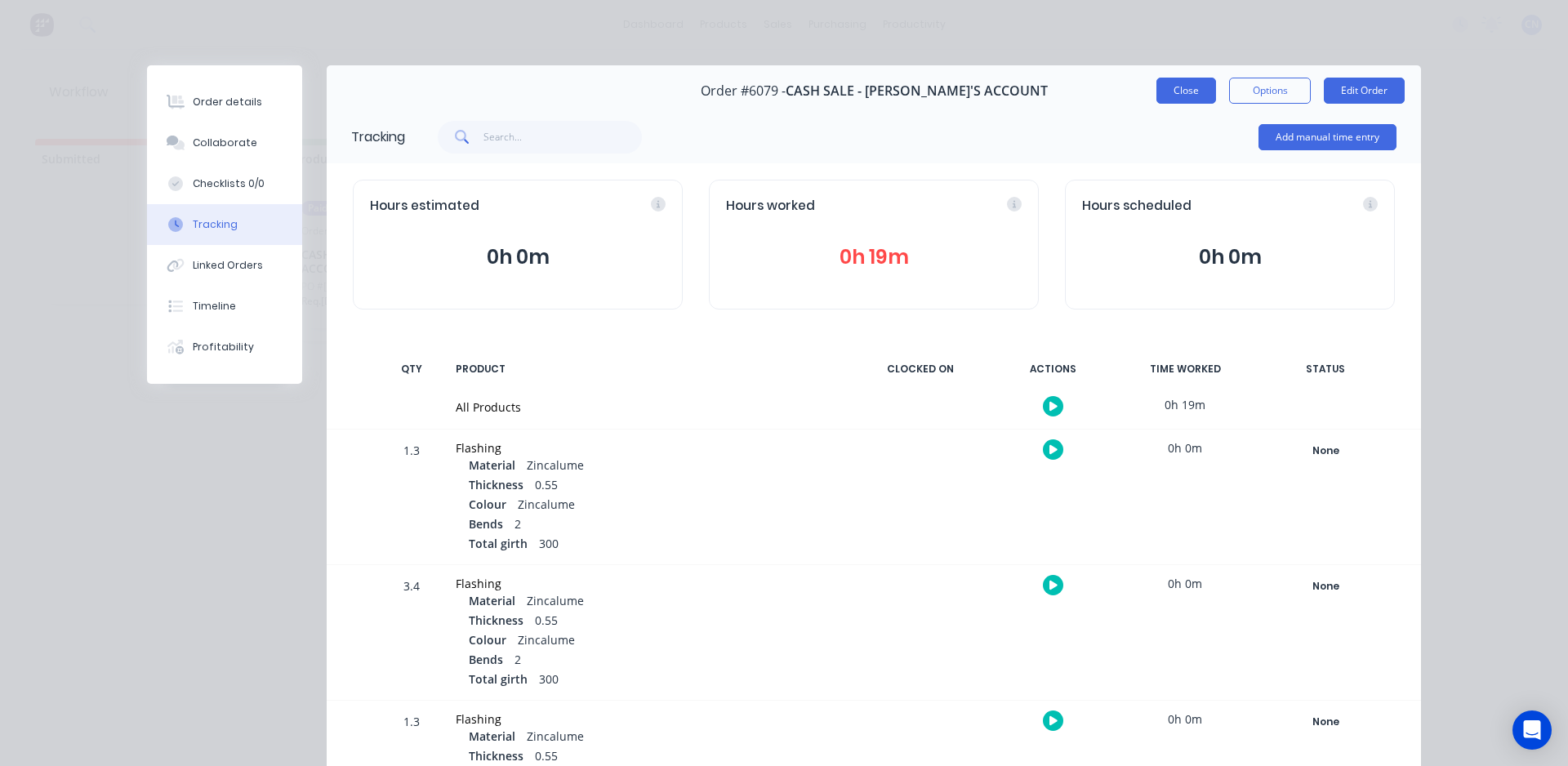
click at [1170, 90] on button "Close" at bounding box center [1186, 91] width 60 height 26
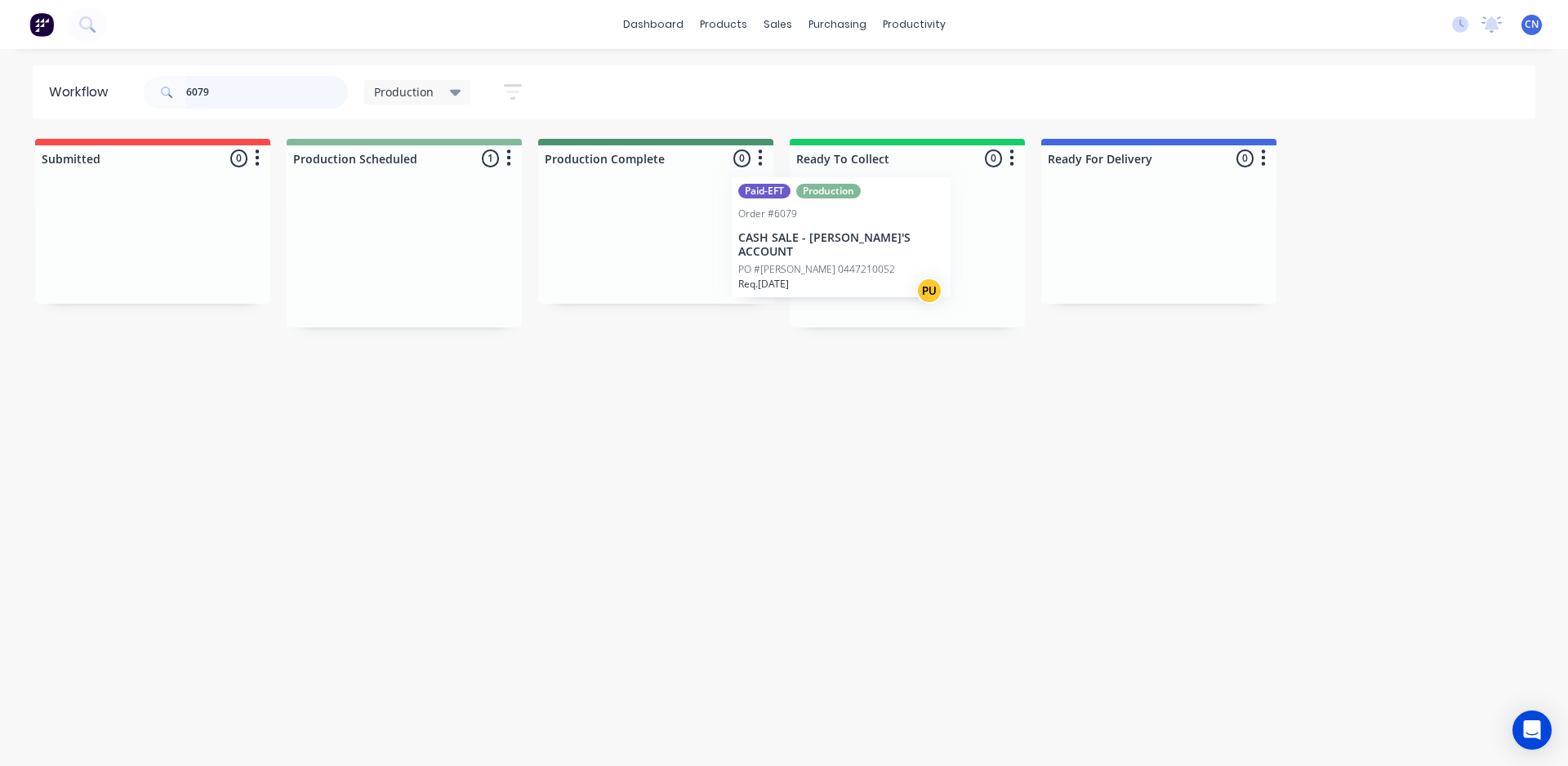
drag, startPoint x: 412, startPoint y: 276, endPoint x: 855, endPoint y: 259, distance: 443.3
click at [855, 259] on div "Submitted 0 Summaries Total order value Invoiced to date To be invoiced Product…" at bounding box center [1231, 233] width 2486 height 189
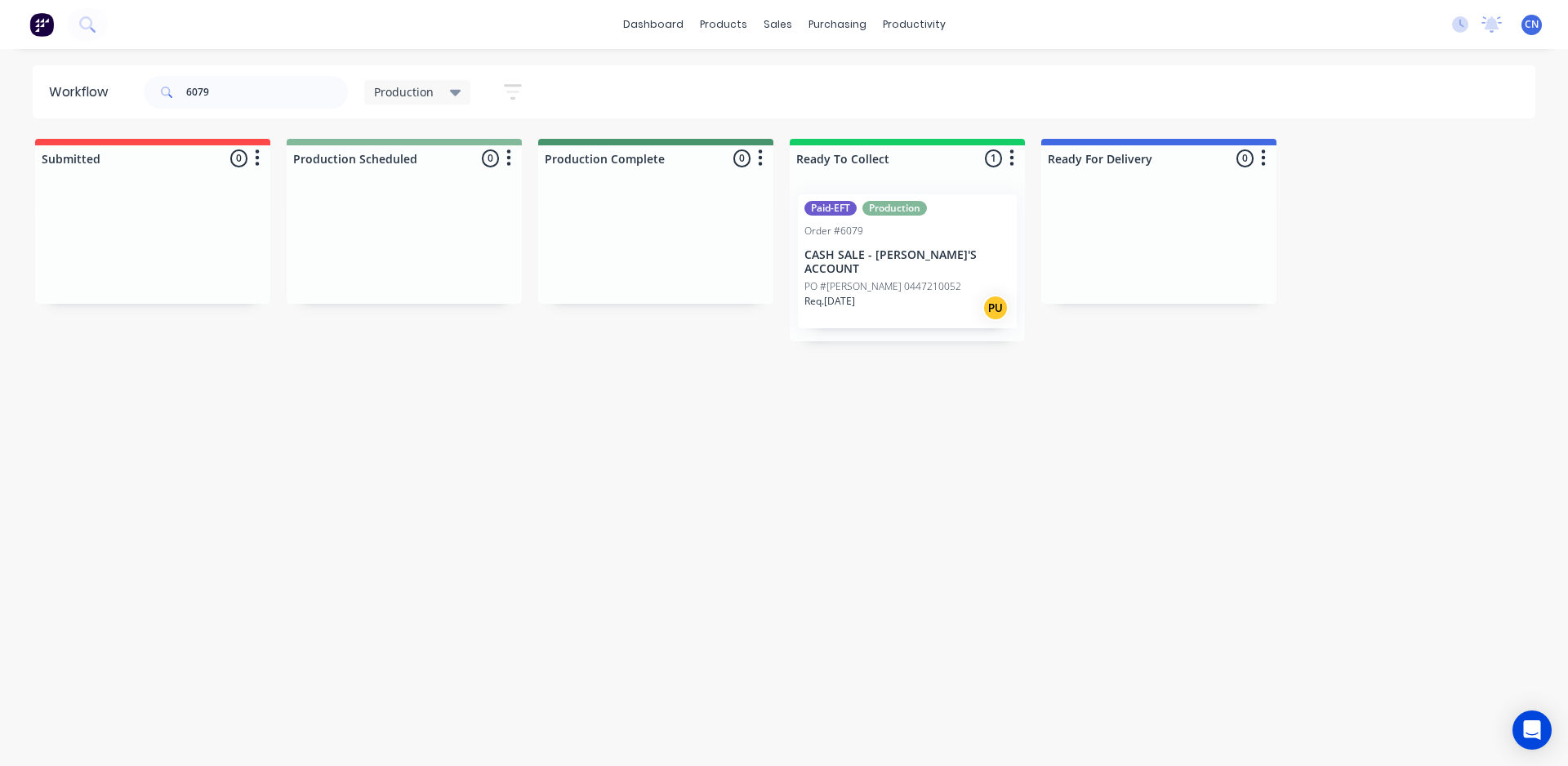
click at [317, 73] on div "6079" at bounding box center [246, 92] width 204 height 49
drag, startPoint x: 309, startPoint y: 87, endPoint x: 0, endPoint y: 27, distance: 314.8
click at [0, 44] on div "dashboard products sales purchasing productivity dashboard products Product Cat…" at bounding box center [784, 334] width 1568 height 668
